Goal: Task Accomplishment & Management: Manage account settings

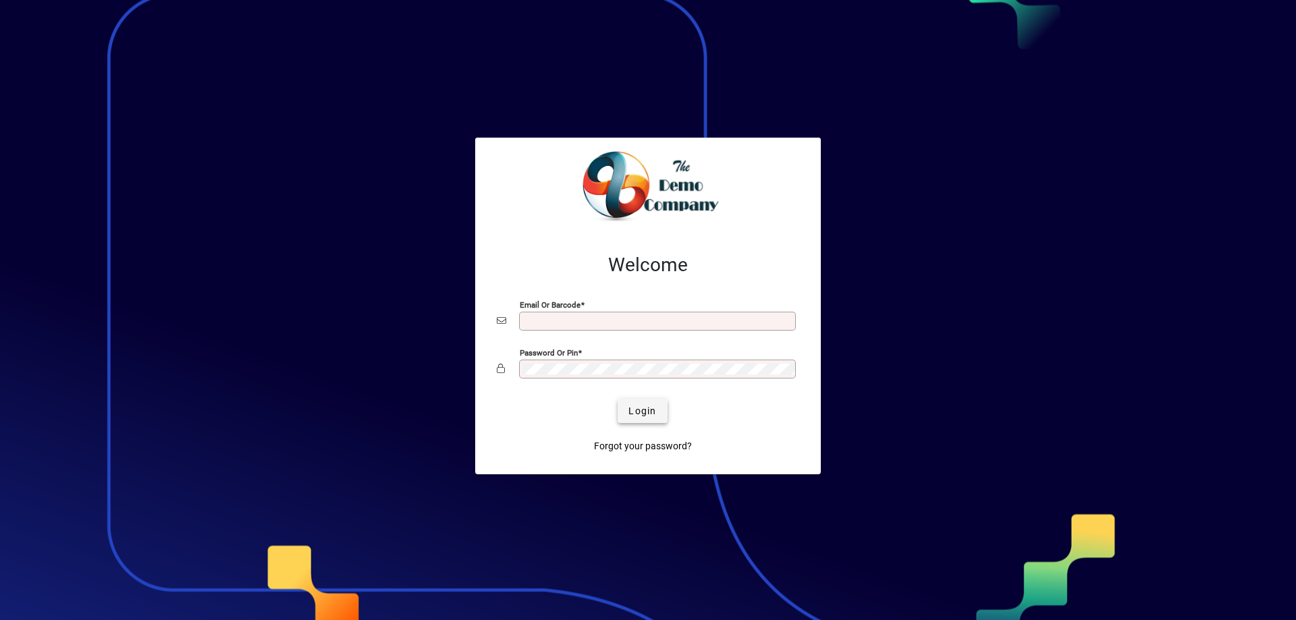
type input "**********"
click at [654, 410] on span "Login" at bounding box center [643, 411] width 28 height 14
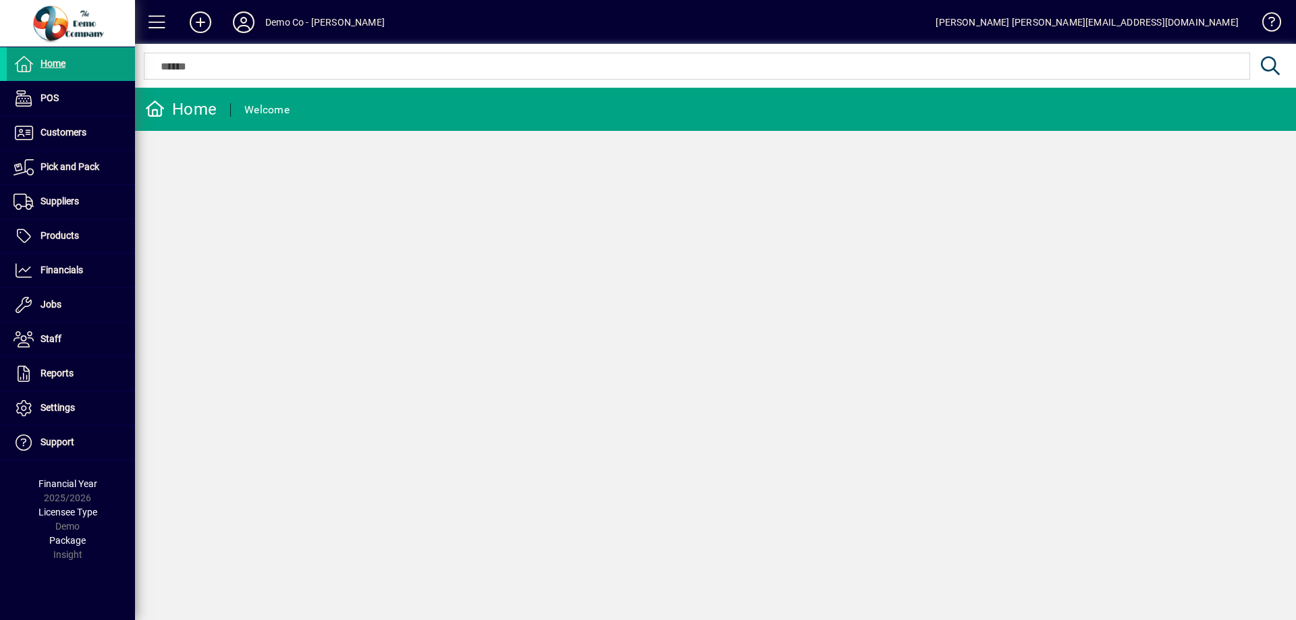
click at [238, 24] on icon at bounding box center [243, 22] width 27 height 22
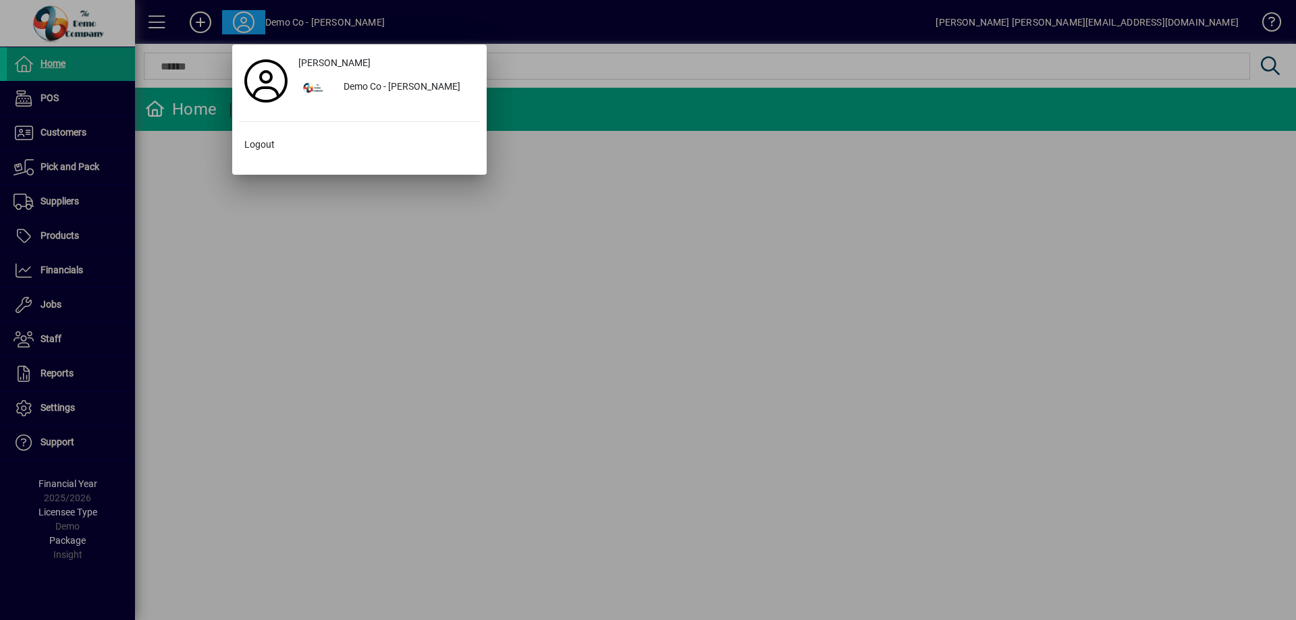
drag, startPoint x: 211, startPoint y: 261, endPoint x: 208, endPoint y: 174, distance: 87.8
click at [211, 255] on div at bounding box center [648, 310] width 1296 height 620
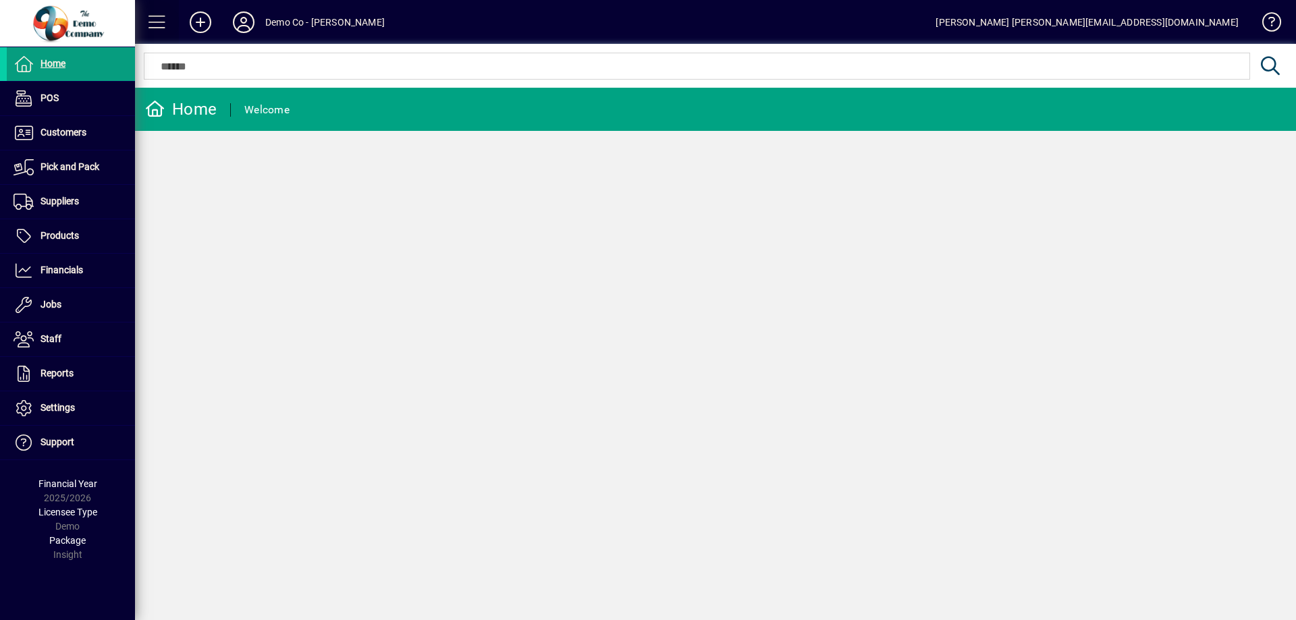
click at [155, 20] on span at bounding box center [157, 22] width 32 height 32
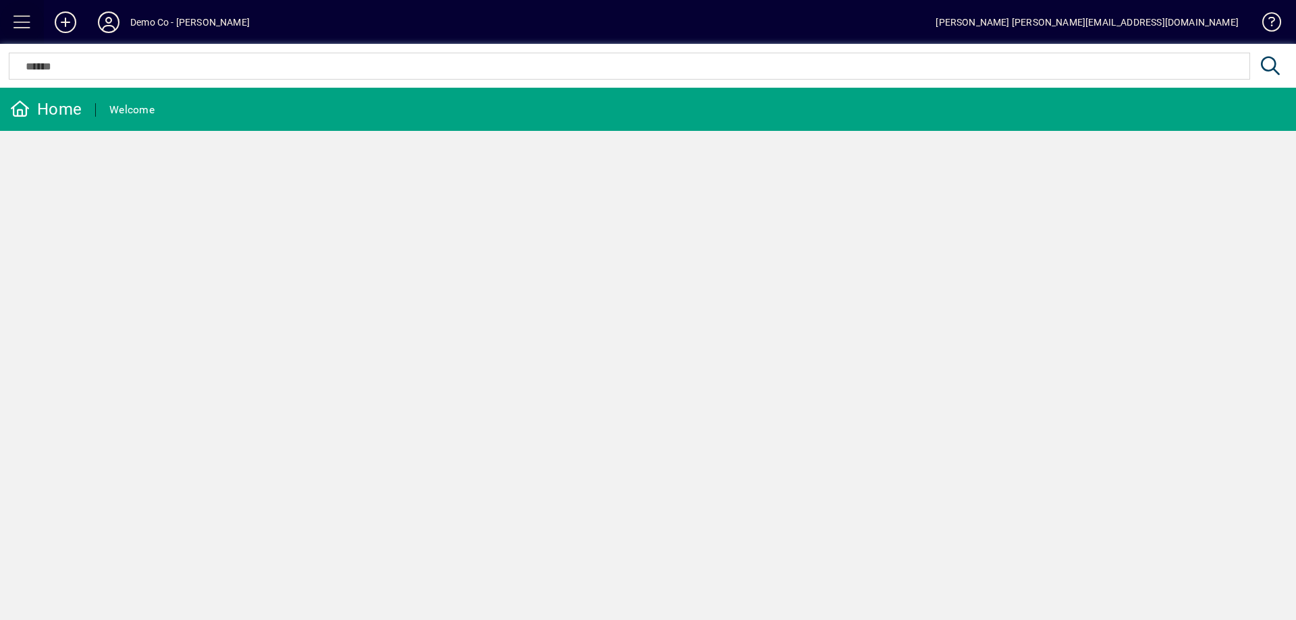
click at [27, 18] on span at bounding box center [22, 22] width 32 height 32
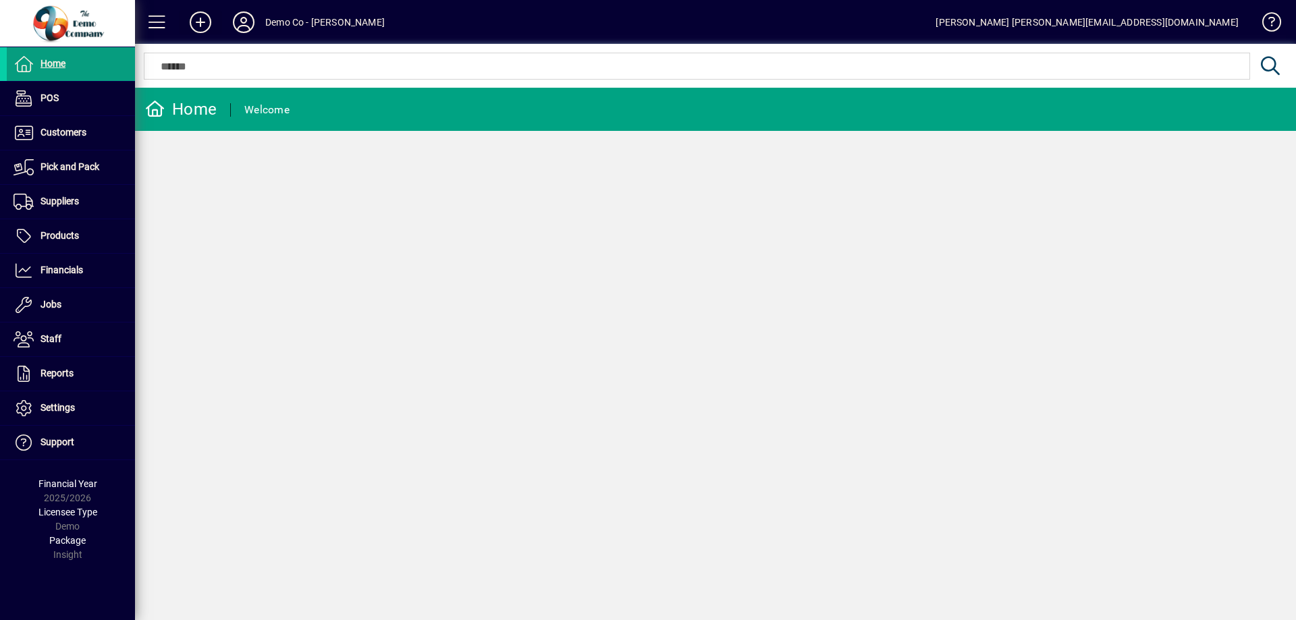
click at [205, 20] on icon at bounding box center [200, 22] width 27 height 22
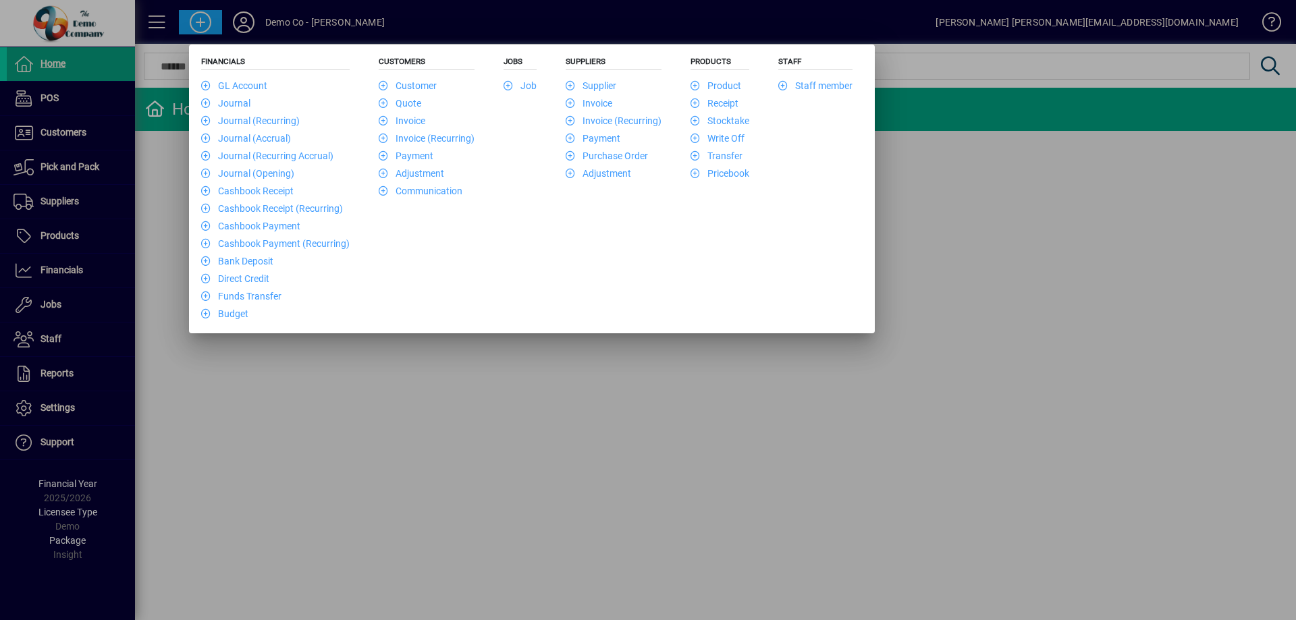
click at [1026, 253] on div at bounding box center [648, 310] width 1296 height 620
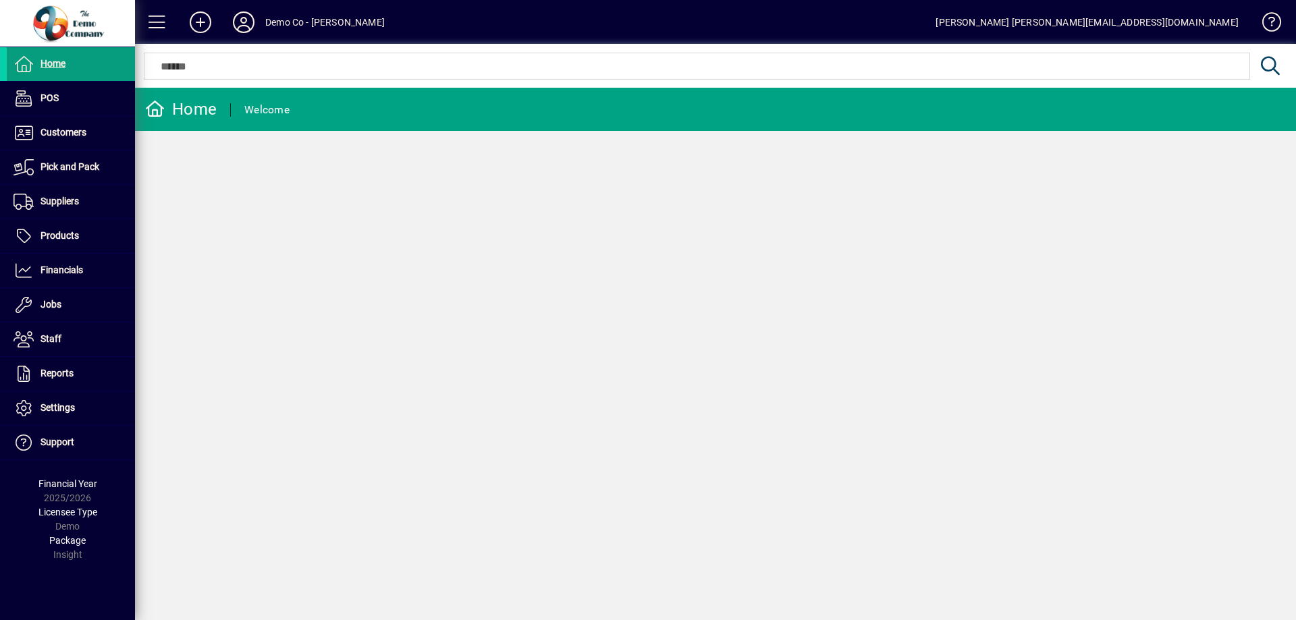
click at [242, 24] on icon at bounding box center [243, 22] width 27 height 22
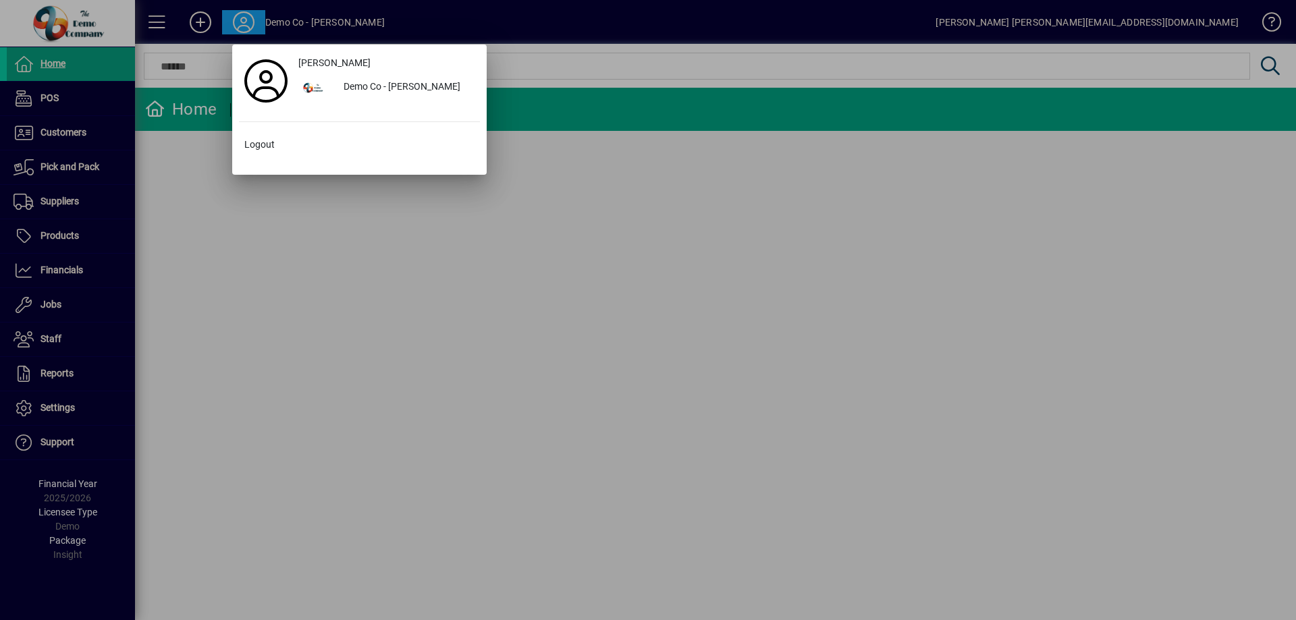
click at [723, 276] on div at bounding box center [648, 310] width 1296 height 620
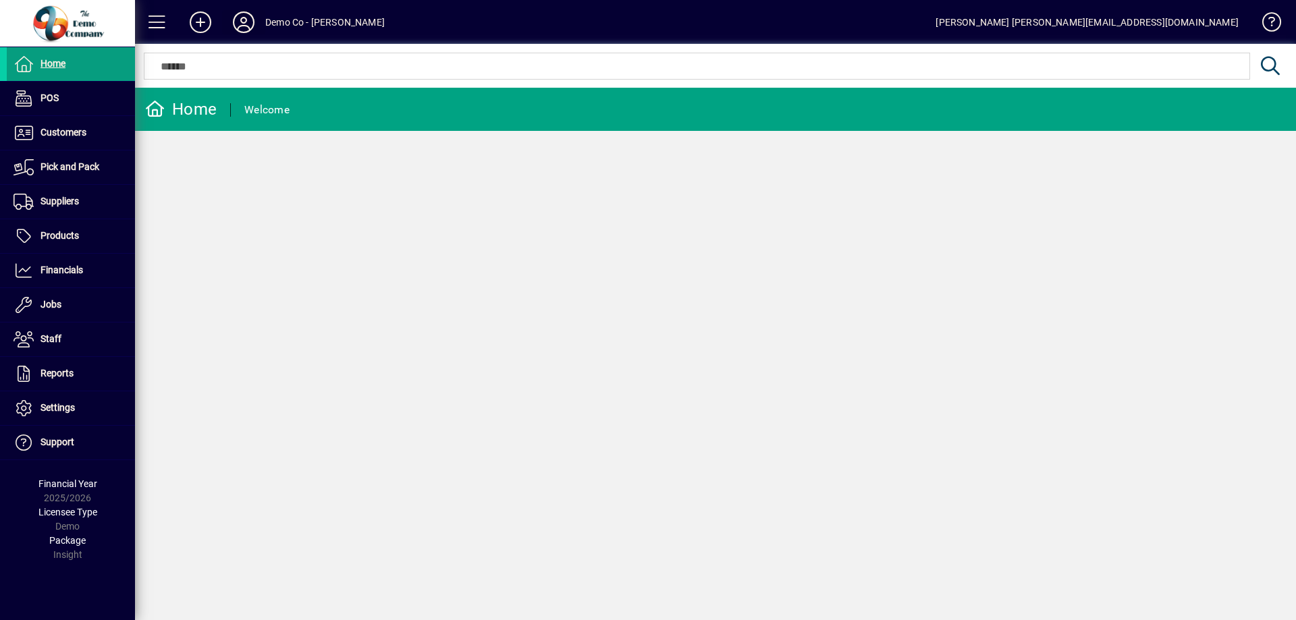
click at [240, 23] on icon at bounding box center [243, 22] width 27 height 22
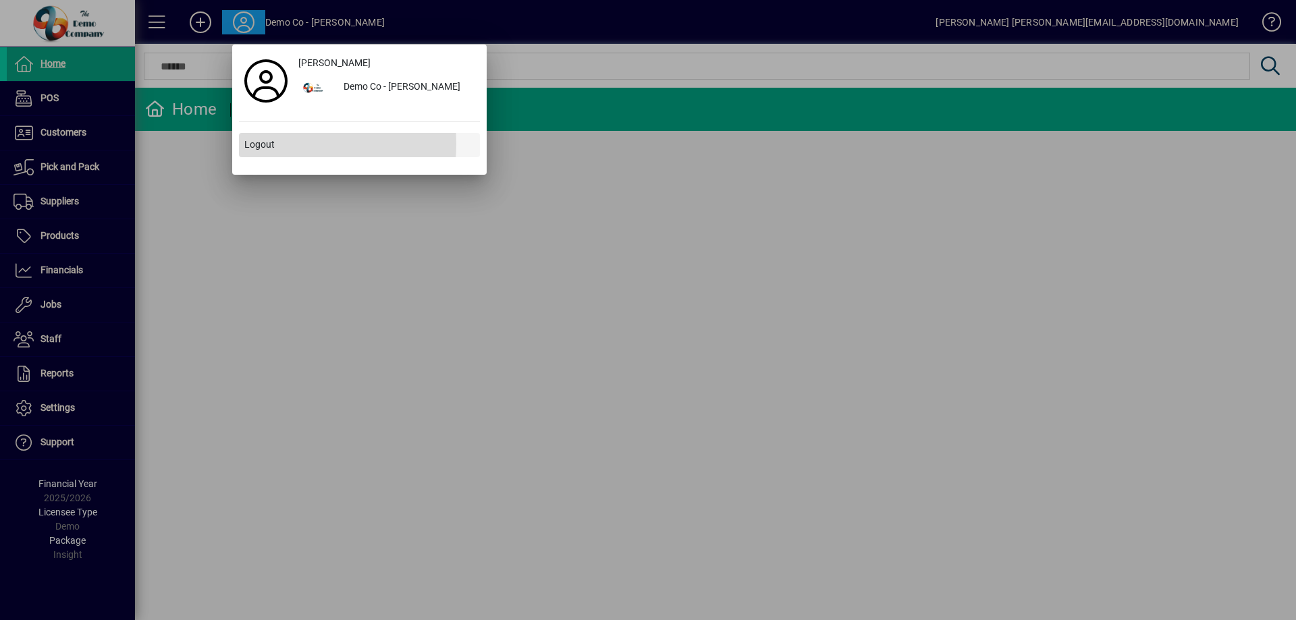
click at [257, 144] on span "Logout" at bounding box center [259, 145] width 30 height 14
